Goal: Information Seeking & Learning: Check status

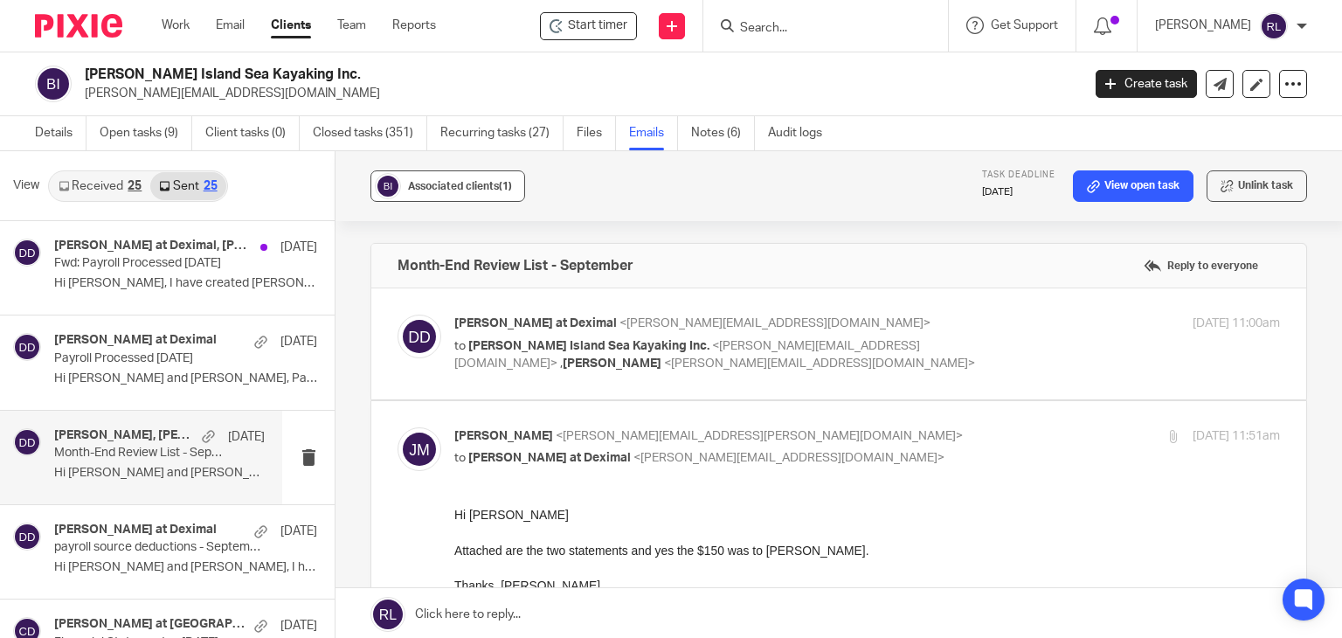
scroll to position [350, 0]
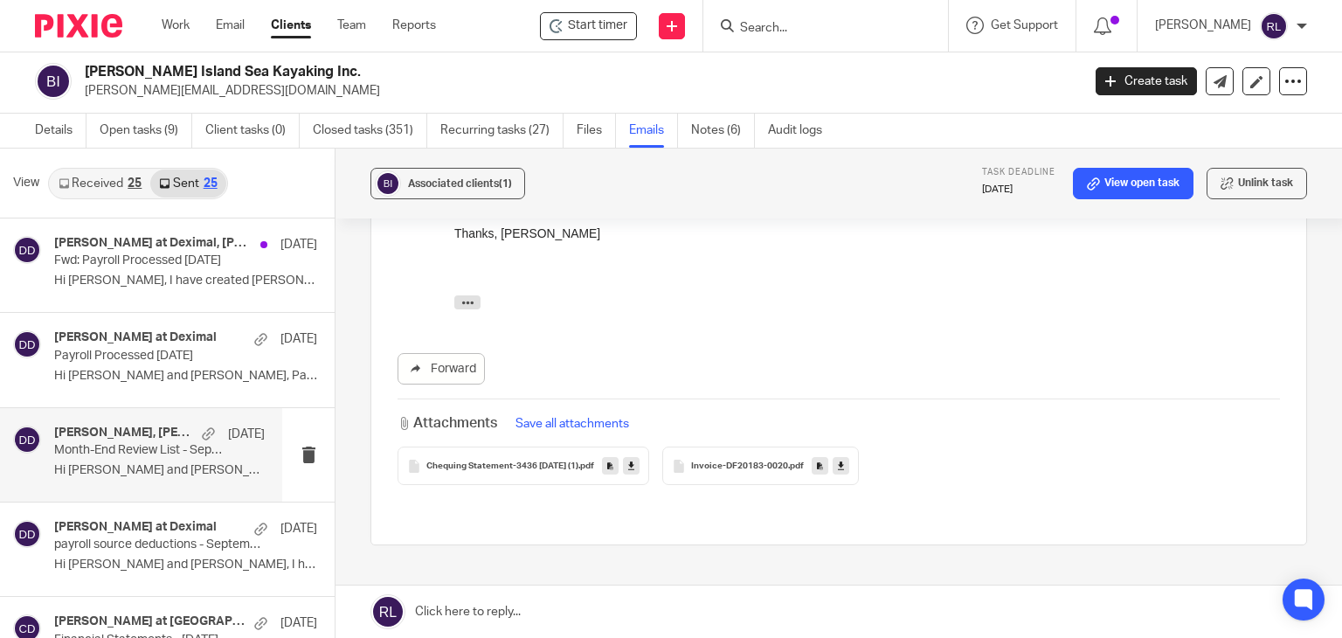
click at [783, 21] on input "Search" at bounding box center [816, 29] width 157 height 16
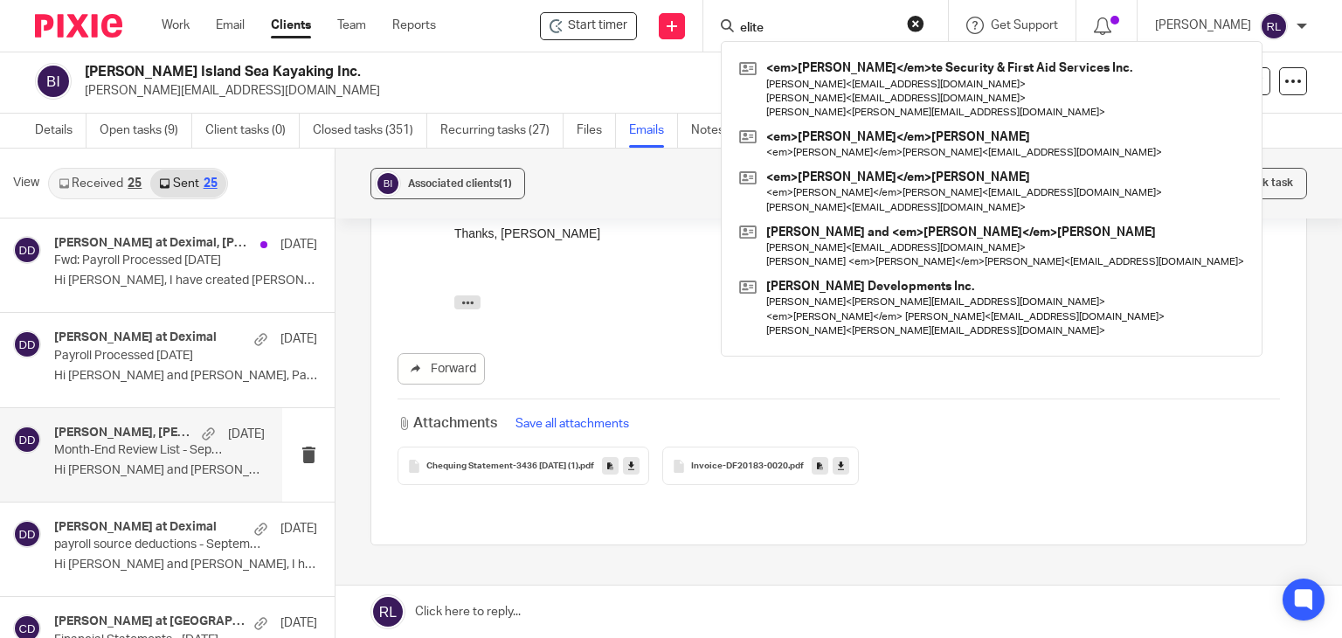
type input "elite"
click button "submit" at bounding box center [0, 0] width 0 height 0
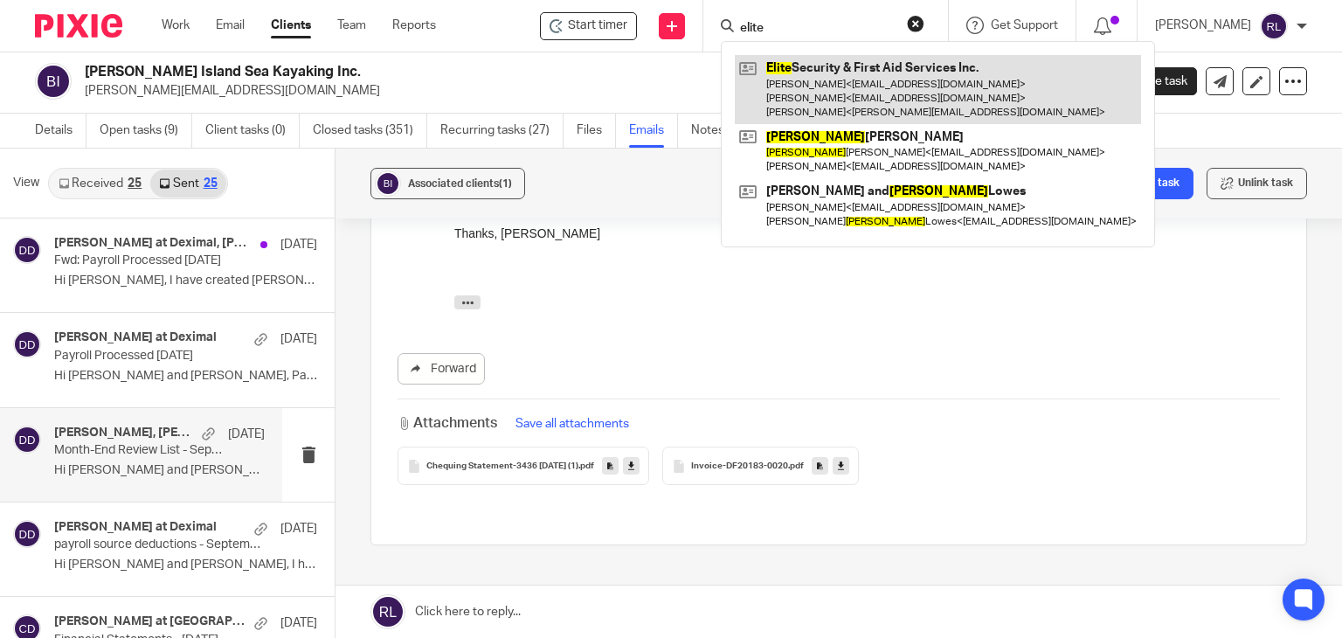
click at [853, 81] on link at bounding box center [938, 89] width 406 height 69
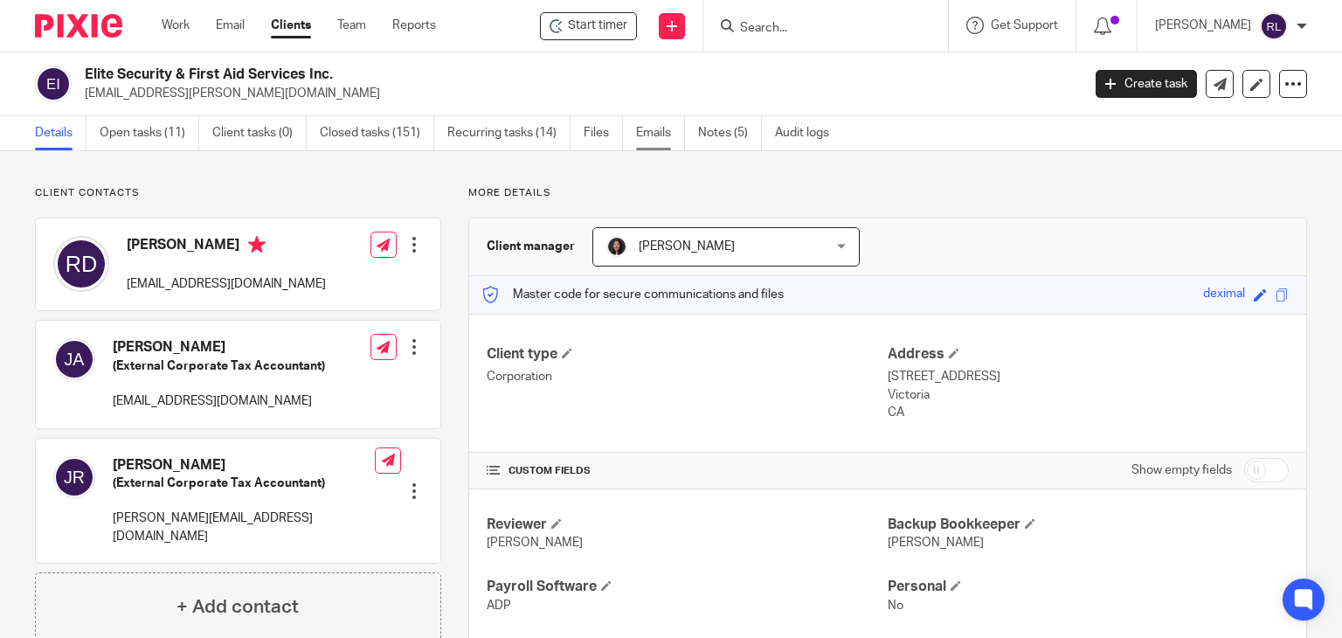
click at [649, 135] on link "Emails" at bounding box center [660, 133] width 49 height 34
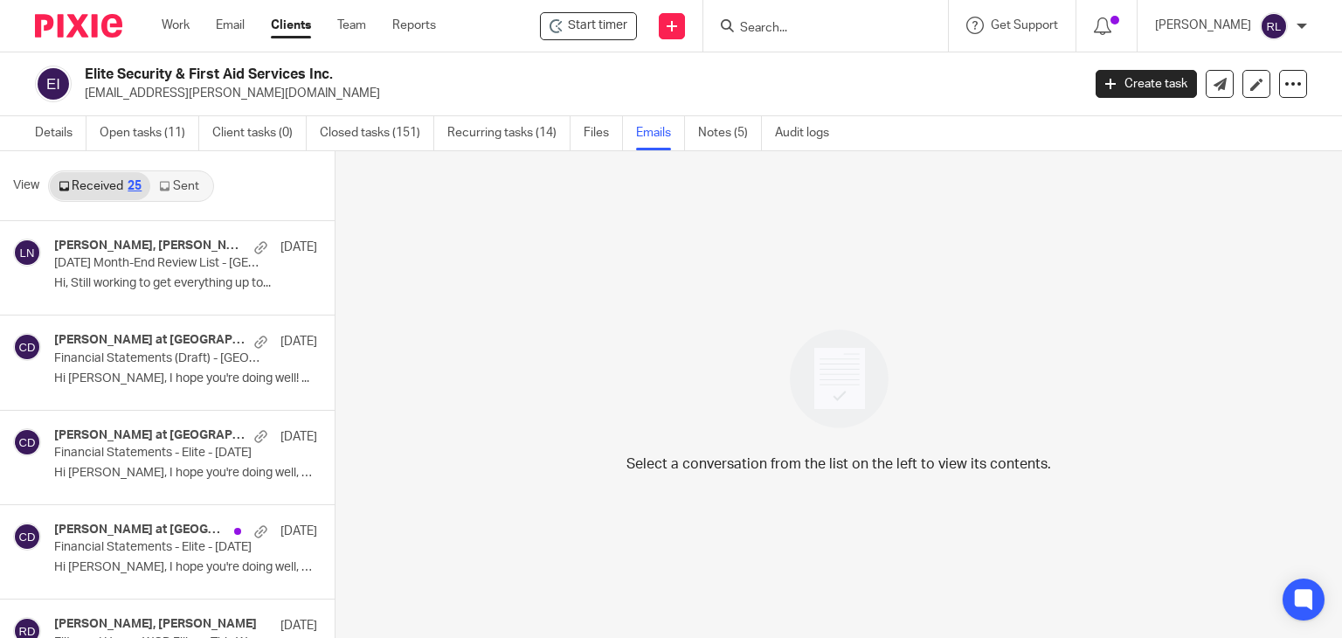
click at [186, 185] on link "Sent" at bounding box center [180, 186] width 61 height 28
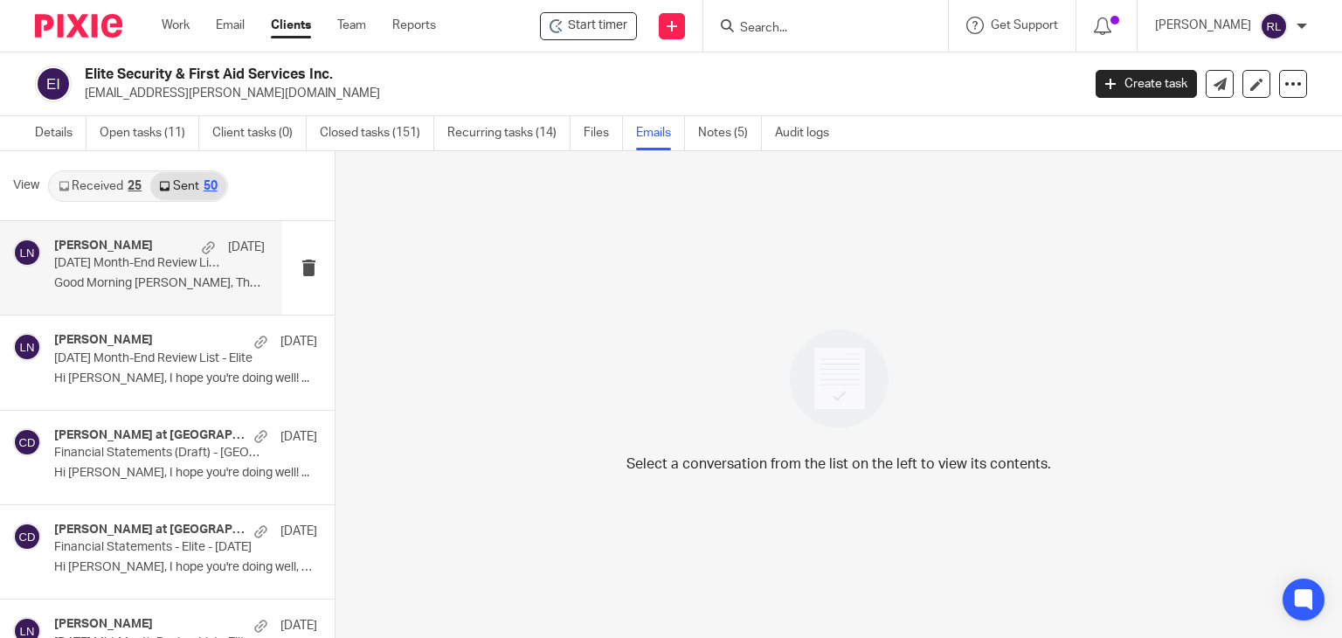
click at [142, 272] on div "Lili Nelson Oct 8 September 2025 Month-End Review List - Haven Good Morning Ric…" at bounding box center [159, 268] width 211 height 59
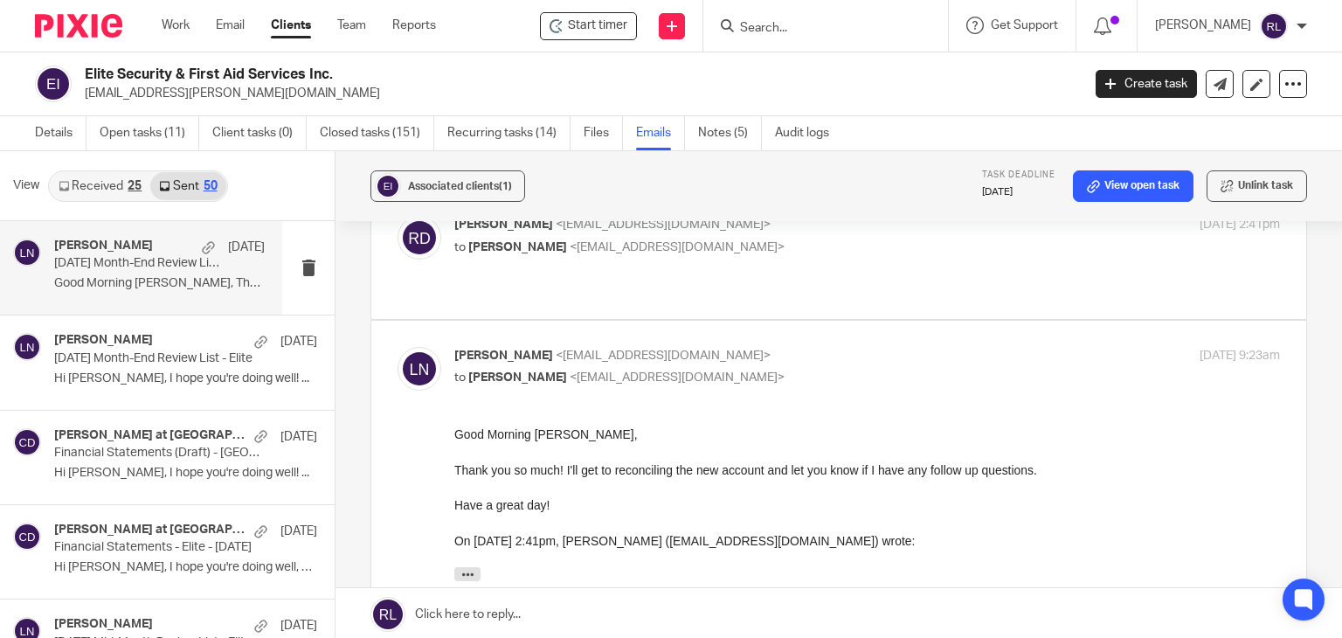
scroll to position [127, 0]
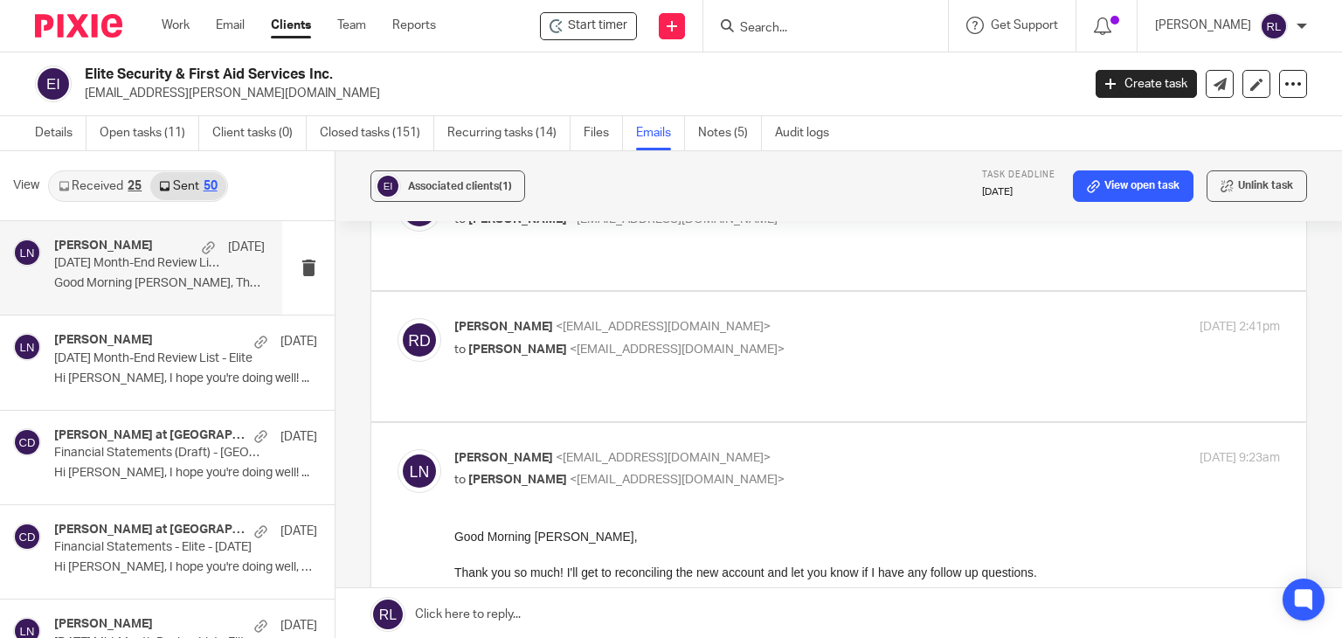
click at [832, 318] on p "Richard DiCastri <maxmidnight@hotmail.com>" at bounding box center [729, 327] width 550 height 18
checkbox input "true"
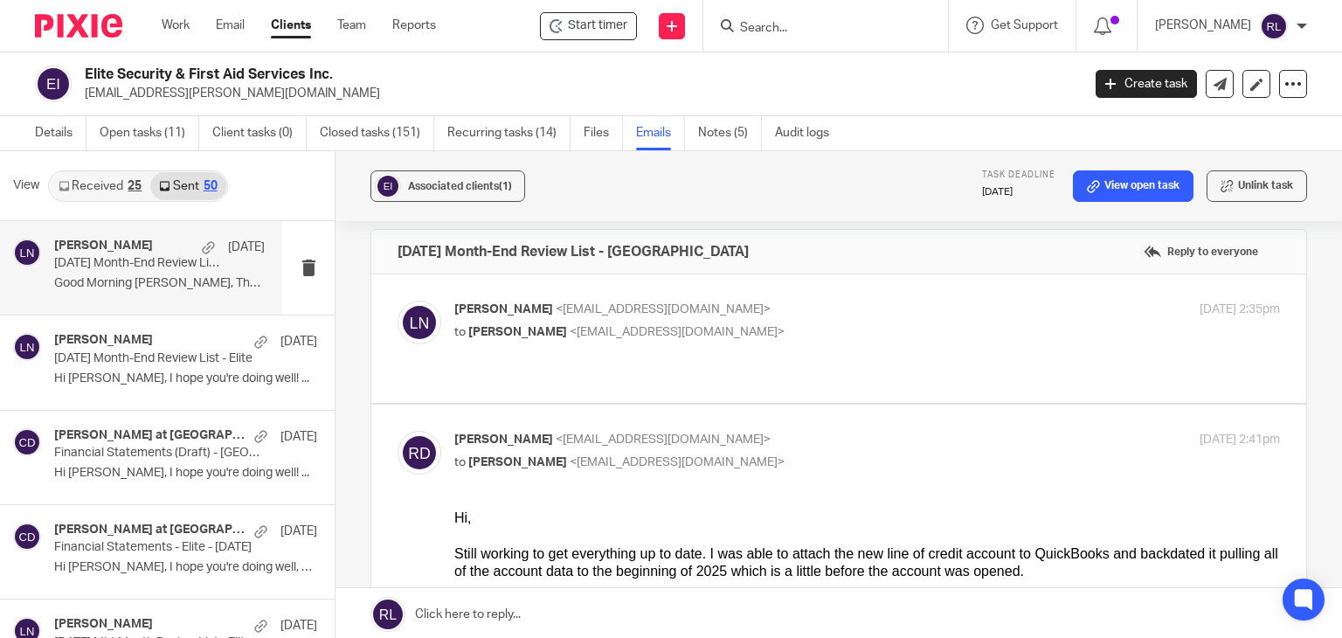
scroll to position [0, 0]
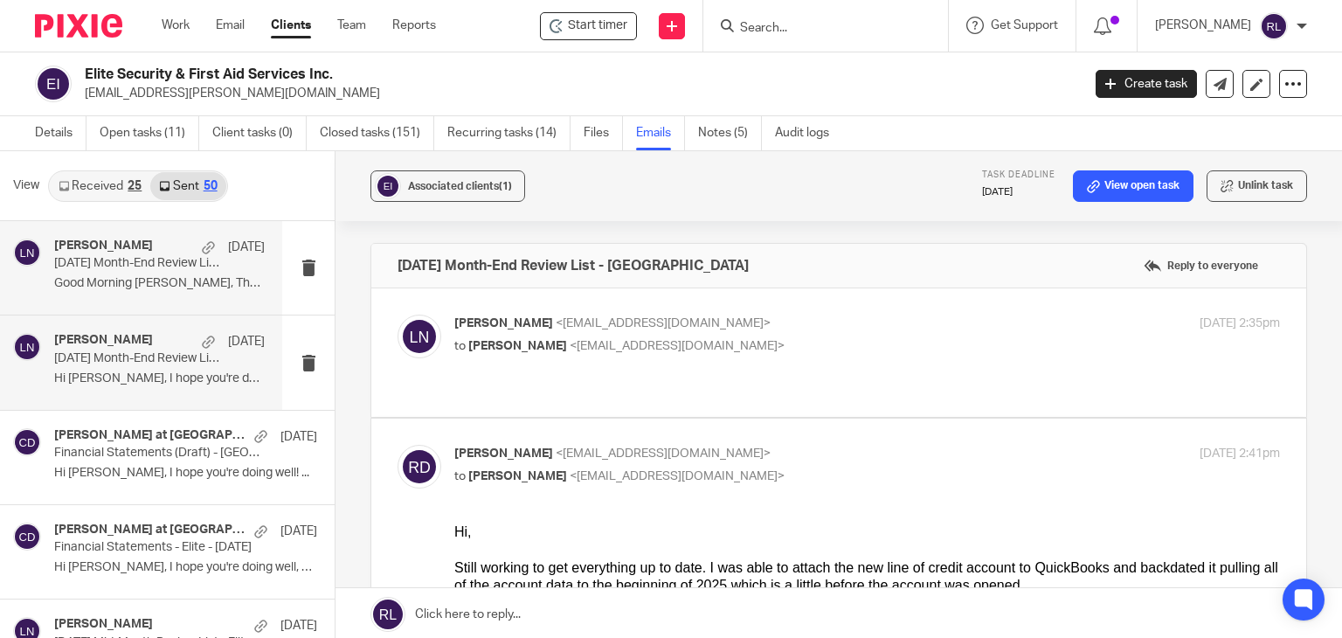
click at [133, 369] on div "Lili Nelson Oct 7 September 2025 Month-End Review List - Elite Hi Richard, I ho…" at bounding box center [159, 362] width 211 height 59
click at [143, 343] on div "Lili Nelson Oct 7" at bounding box center [159, 341] width 211 height 17
click at [132, 276] on p "Good Morning Richard, Thank you so much! I'll..." at bounding box center [159, 283] width 211 height 15
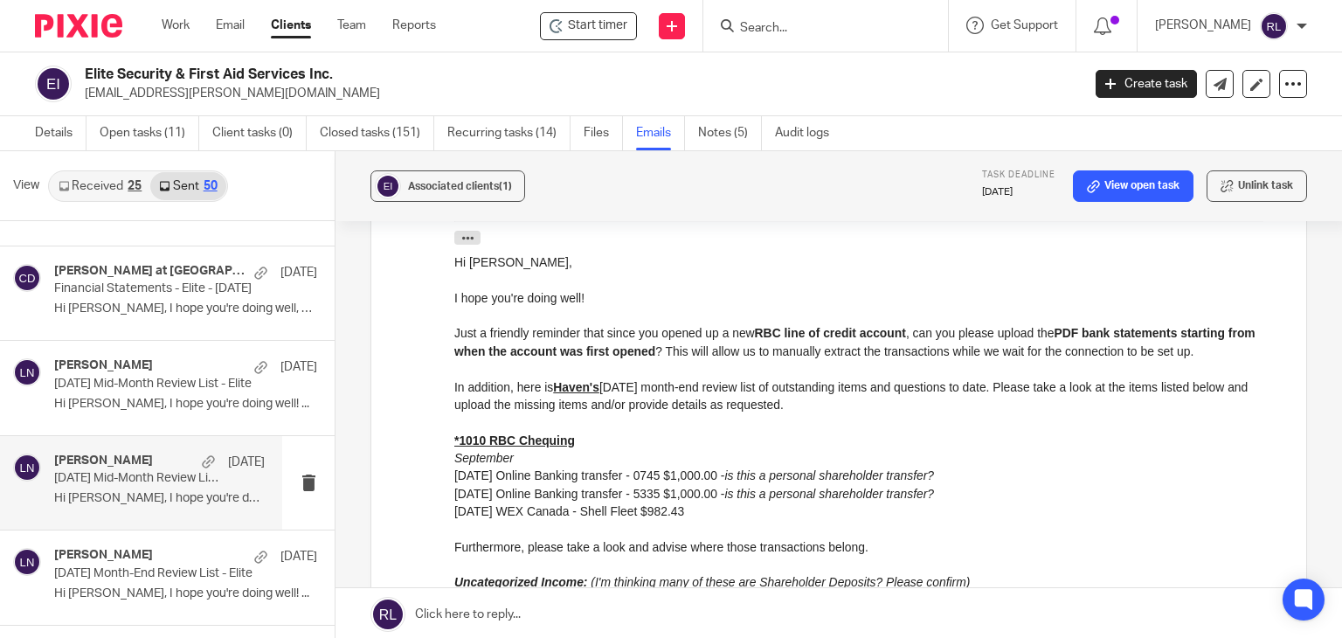
scroll to position [262, 0]
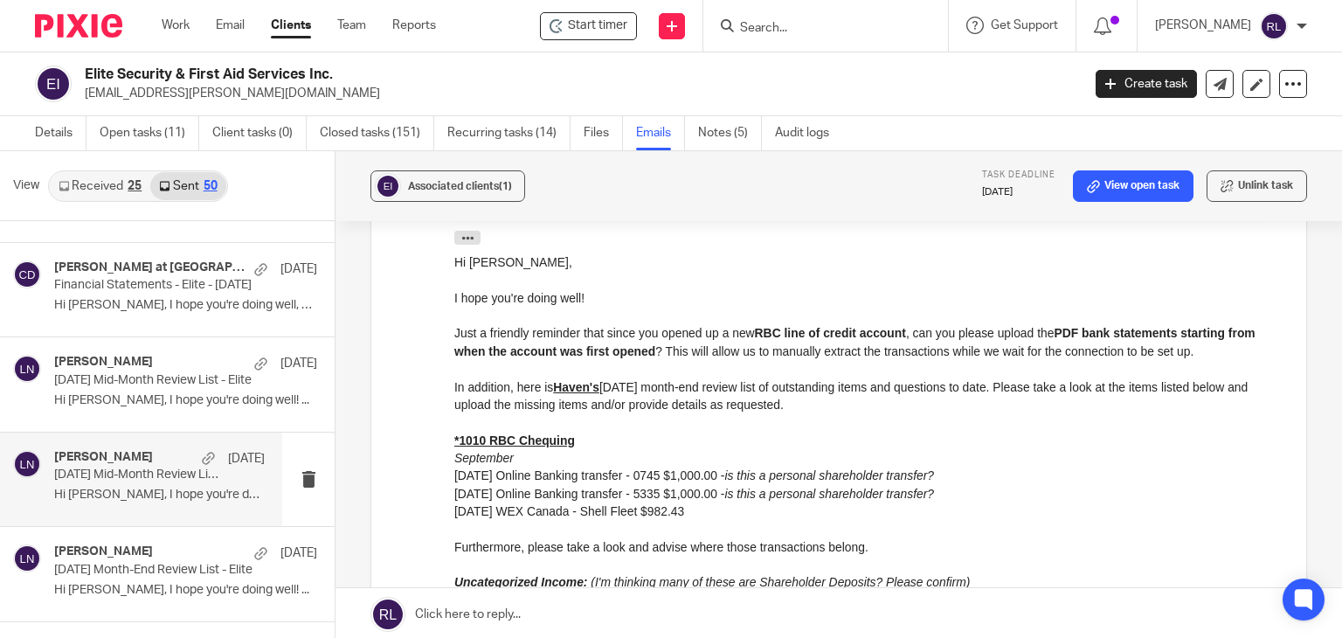
click at [108, 491] on p "Hi Richard, I hope you're doing well! ..." at bounding box center [159, 495] width 211 height 15
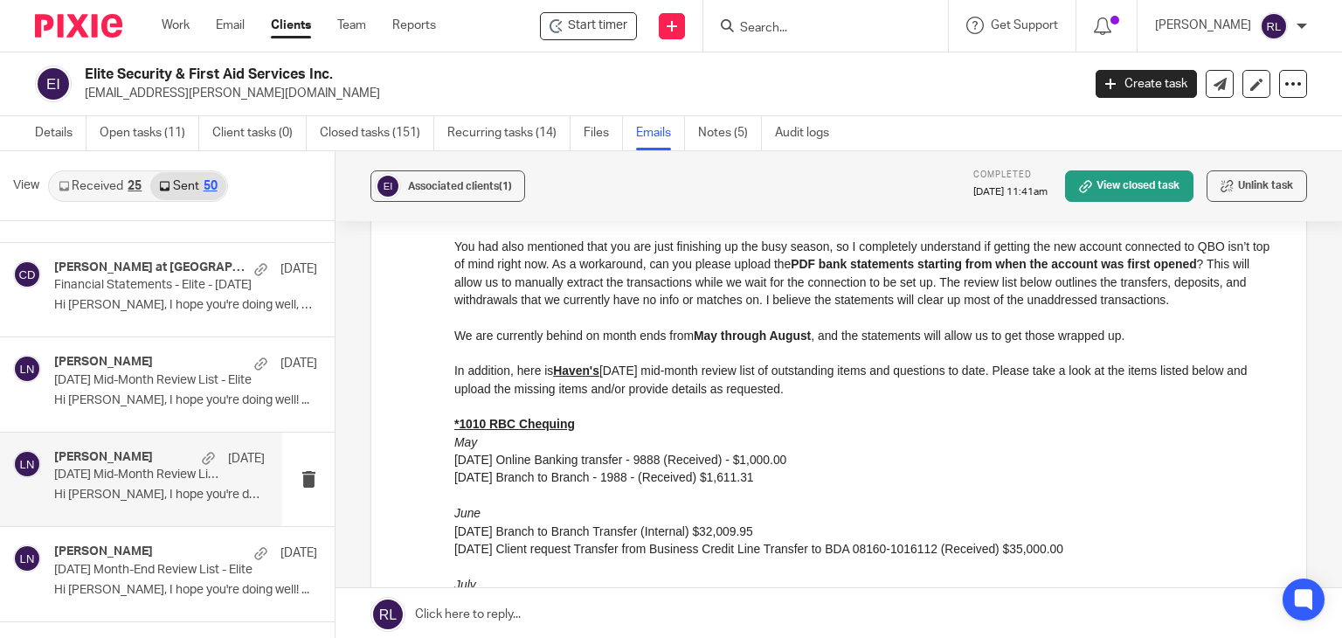
scroll to position [524, 0]
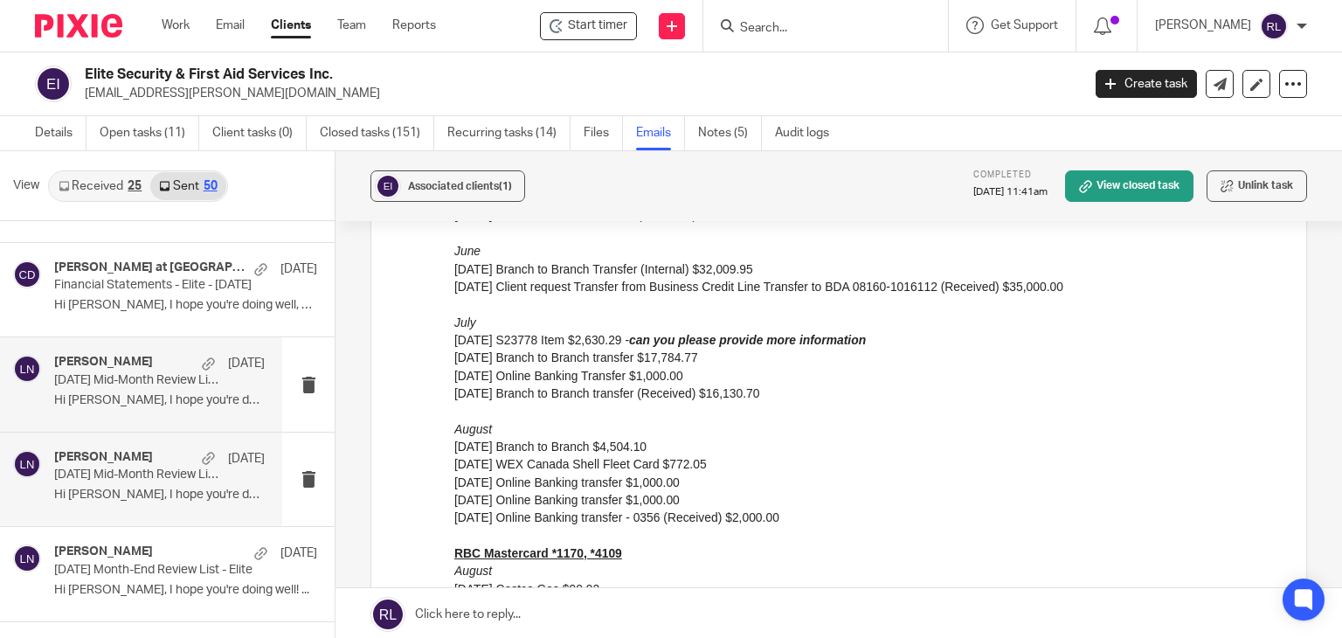
click at [59, 375] on p "September 2025 Mid-Month Review List - Elite" at bounding box center [138, 380] width 169 height 15
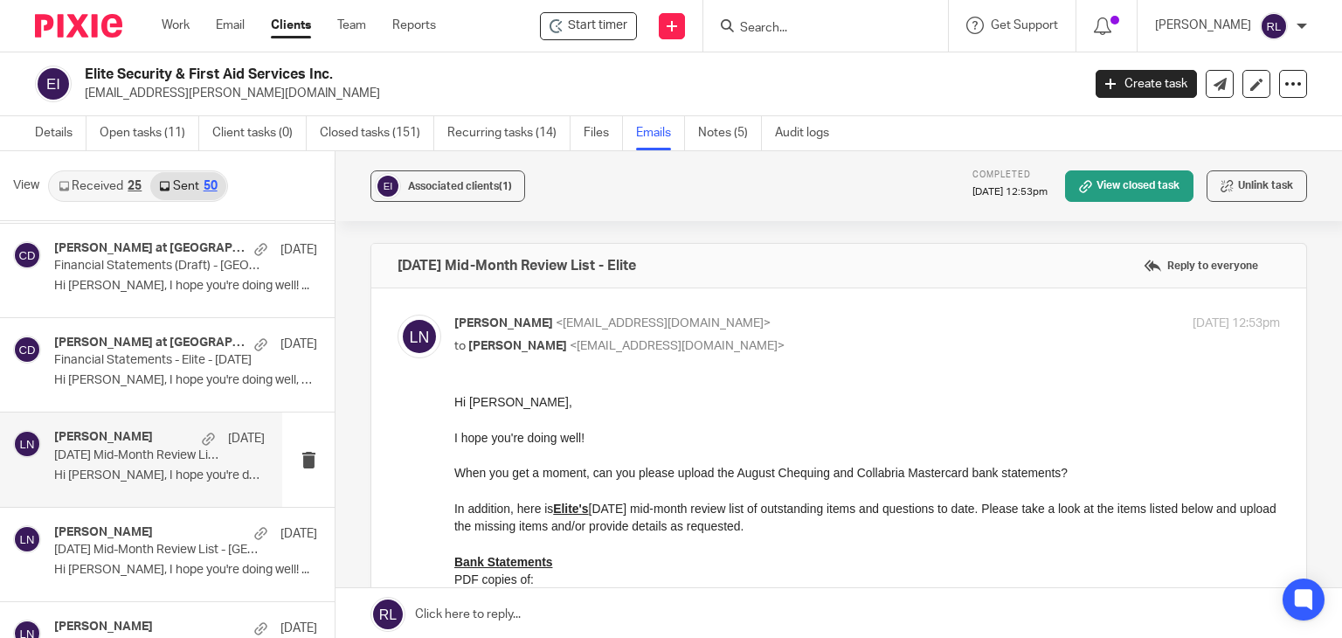
scroll to position [87, 0]
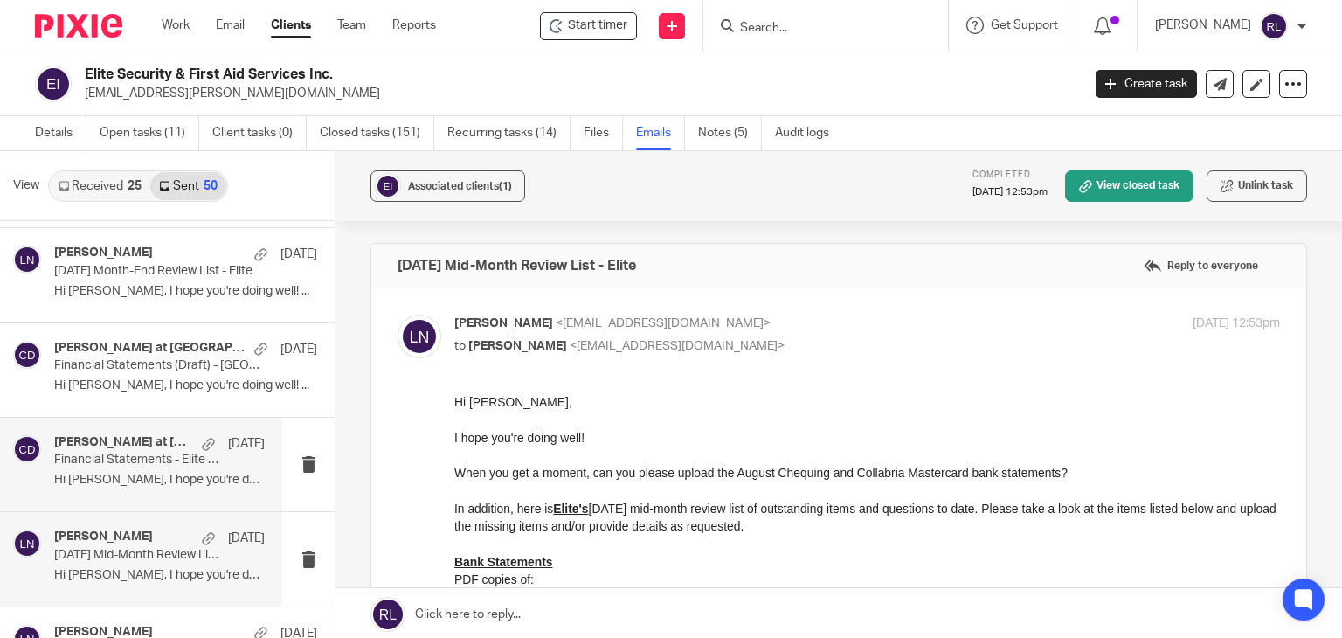
click at [101, 448] on h4 "Chrissy at Deximal" at bounding box center [123, 442] width 139 height 15
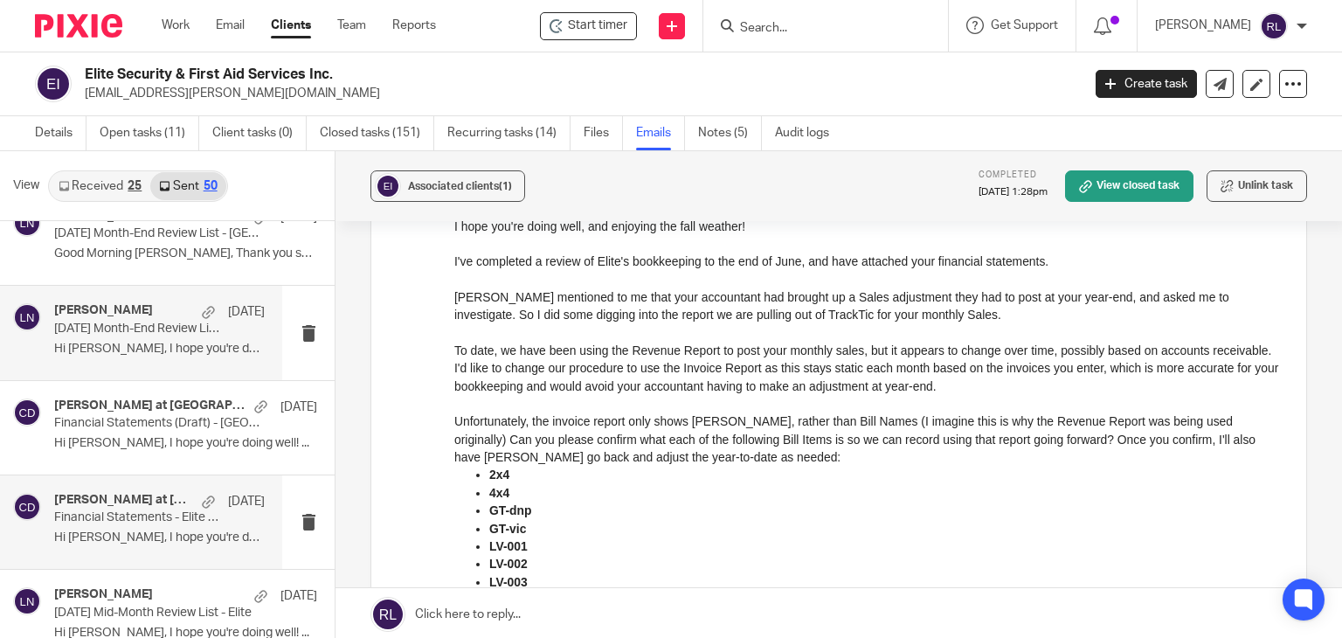
scroll to position [0, 0]
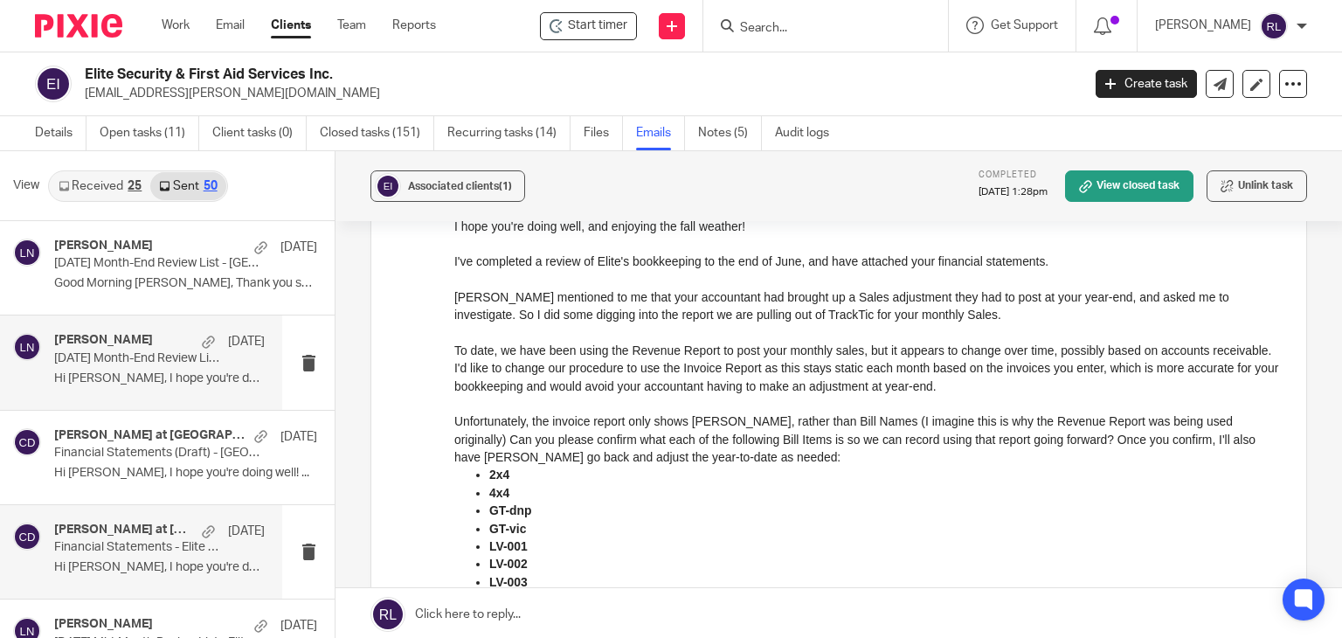
drag, startPoint x: 66, startPoint y: 364, endPoint x: 79, endPoint y: 363, distance: 12.4
click at [68, 364] on p "September 2025 Month-End Review List - Elite" at bounding box center [138, 358] width 169 height 15
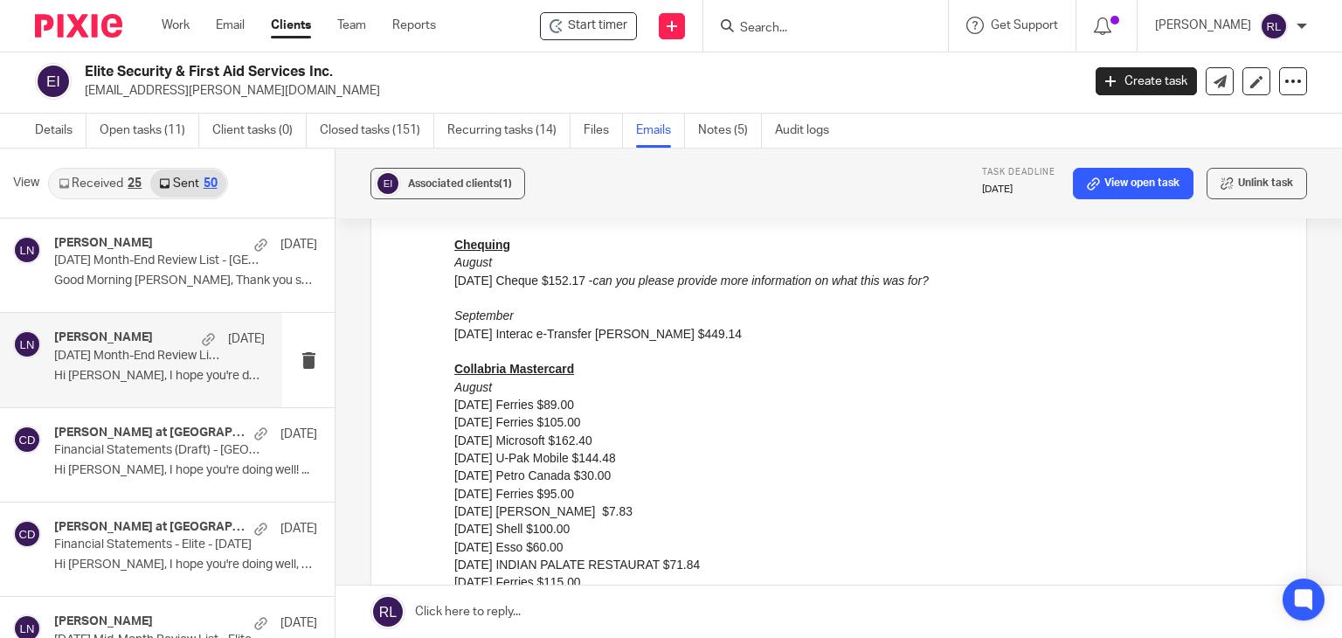
scroll to position [405, 0]
